Goal: Task Accomplishment & Management: Use online tool/utility

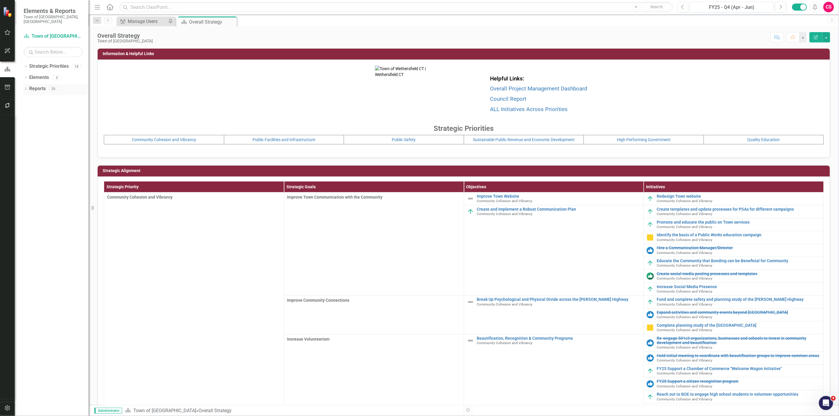
click at [27, 88] on icon "Dropdown" at bounding box center [26, 89] width 4 height 3
click at [29, 152] on icon "Dropdown" at bounding box center [28, 153] width 4 height 3
click at [42, 162] on div "Status Snapshots to Update" at bounding box center [59, 164] width 57 height 5
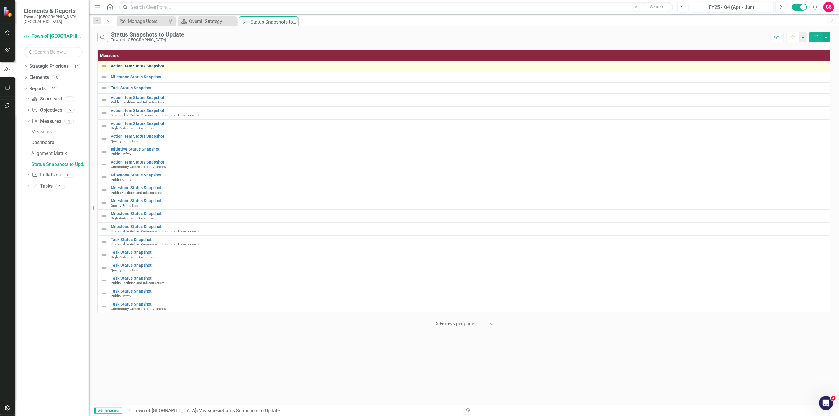
click at [126, 67] on link "Action Item Status Snapshot" at bounding box center [470, 66] width 719 height 4
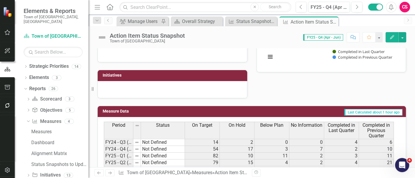
scroll to position [131, 0]
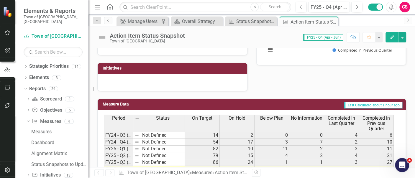
click at [341, 121] on span "Completed in Last Quarter" at bounding box center [341, 121] width 32 height 10
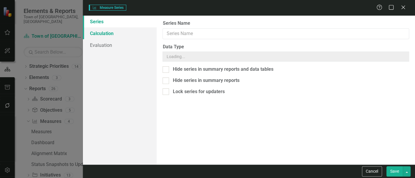
click at [106, 30] on div "Measure Series Measure Series Help Maximize Close Series Calculation Evaluation…" at bounding box center [207, 89] width 415 height 178
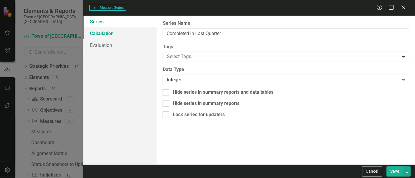
click at [101, 32] on link "Calculation" at bounding box center [120, 33] width 74 height 12
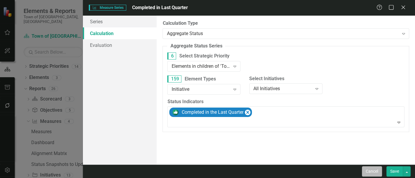
click at [369, 173] on button "Cancel" at bounding box center [372, 171] width 20 height 10
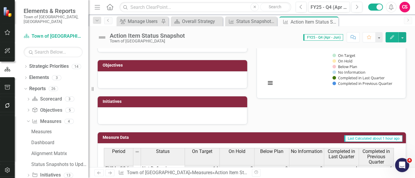
scroll to position [65, 0]
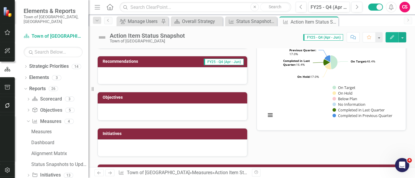
click at [322, 86] on rect "Interactive chart" at bounding box center [330, 80] width 135 height 88
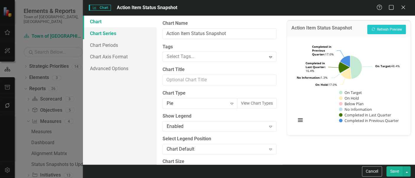
click at [106, 32] on link "Chart Series" at bounding box center [120, 33] width 74 height 12
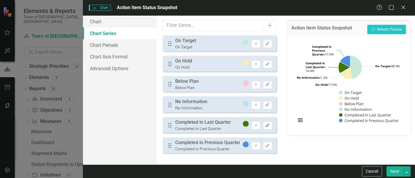
click at [266, 122] on button "Edit" at bounding box center [267, 126] width 9 height 8
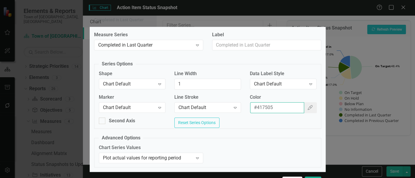
drag, startPoint x: 277, startPoint y: 107, endPoint x: 233, endPoint y: 116, distance: 45.1
click at [233, 116] on div "Marker Chart Default Expand Line Stroke Chart Default Expand Color #417505 Colo…" at bounding box center [207, 106] width 226 height 24
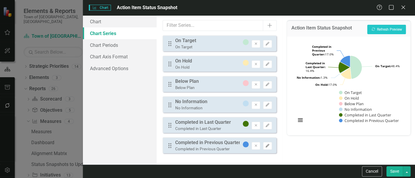
click at [265, 145] on button "Edit" at bounding box center [267, 146] width 9 height 8
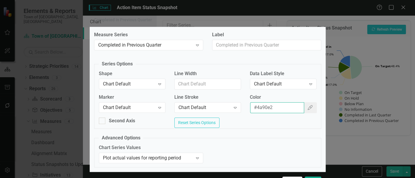
drag, startPoint x: 280, startPoint y: 110, endPoint x: 226, endPoint y: 119, distance: 55.3
click at [226, 119] on fieldset "Series Options Shape Chart Default Expand Line Width Data Label Style Chart Def…" at bounding box center [207, 95] width 227 height 68
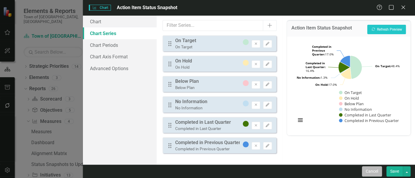
click at [373, 167] on button "Cancel" at bounding box center [372, 171] width 20 height 10
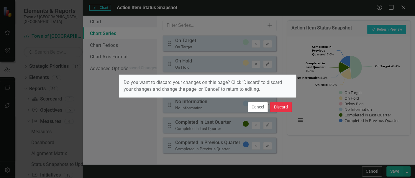
click at [289, 110] on button "Discard" at bounding box center [281, 107] width 22 height 10
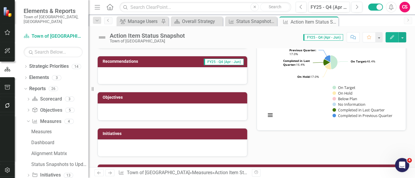
scroll to position [157, 0]
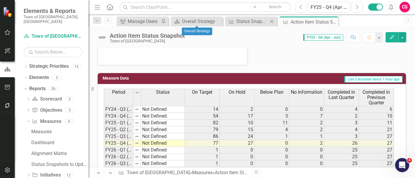
click at [250, 17] on div "Measure Status Snapshots to Update Close" at bounding box center [251, 22] width 52 height 10
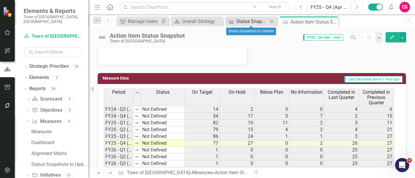
click at [247, 20] on div "Status Snapshots to Update" at bounding box center [252, 21] width 32 height 7
